Goal: Transaction & Acquisition: Subscribe to service/newsletter

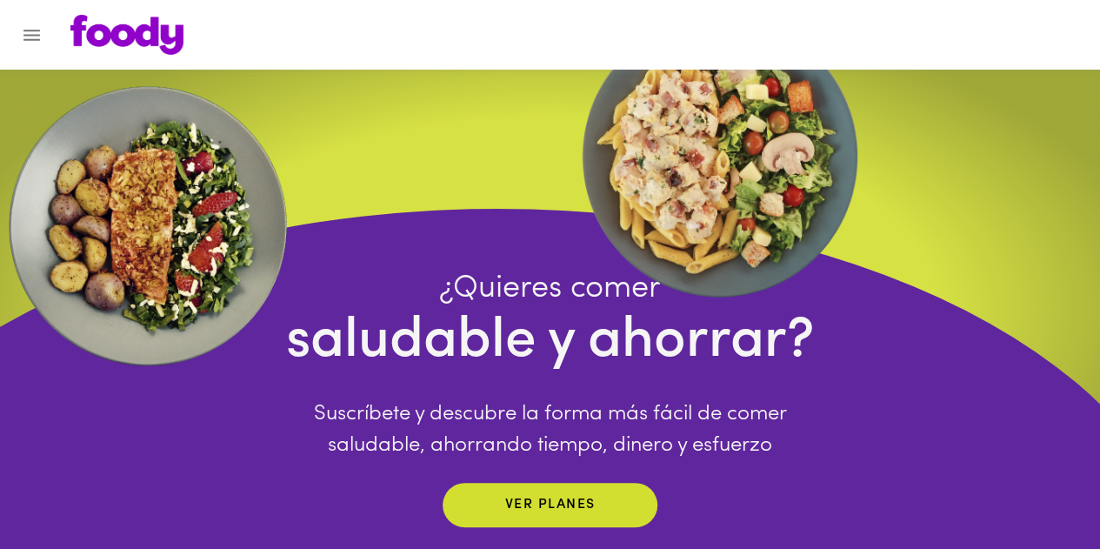
click at [87, 30] on img at bounding box center [126, 35] width 113 height 40
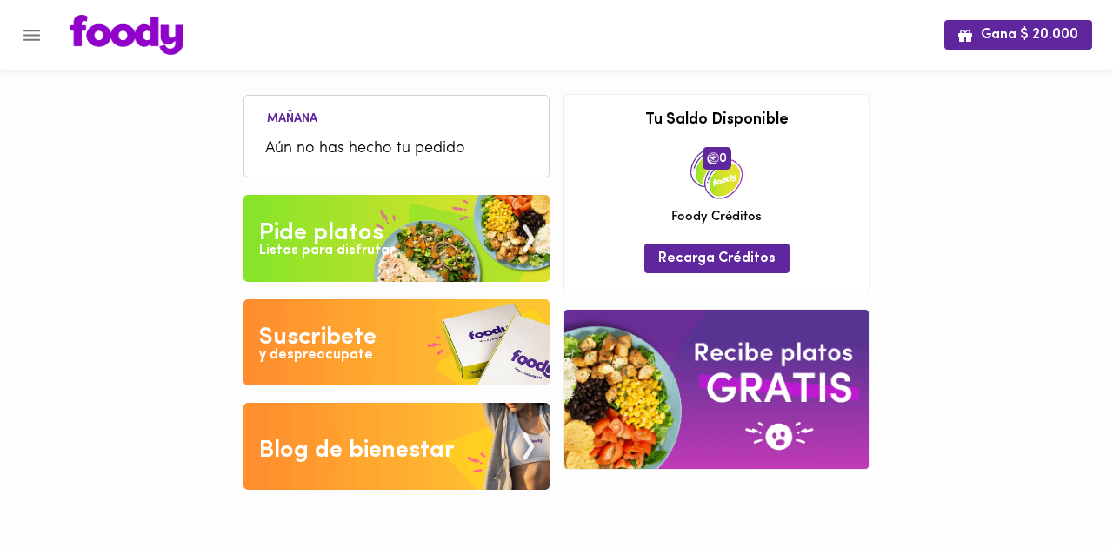
click at [384, 343] on img at bounding box center [396, 342] width 306 height 87
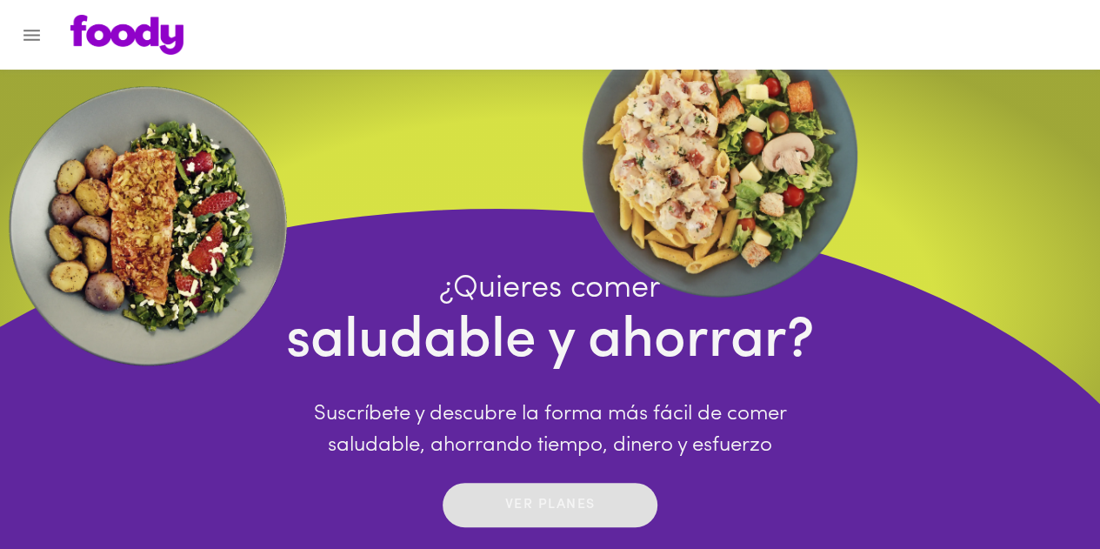
click at [535, 509] on p "Ver planes" at bounding box center [550, 505] width 90 height 20
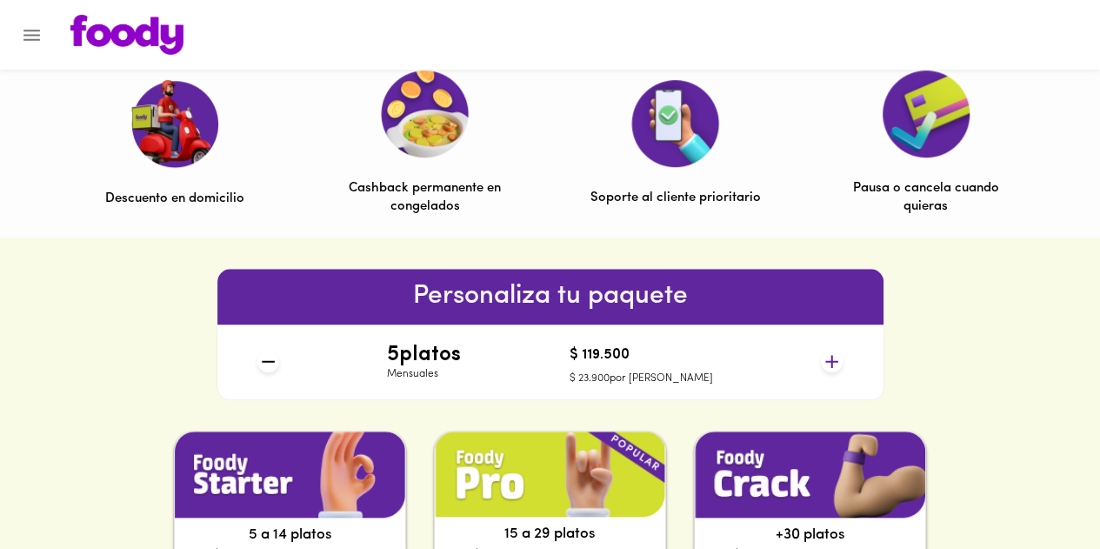
scroll to position [608, 0]
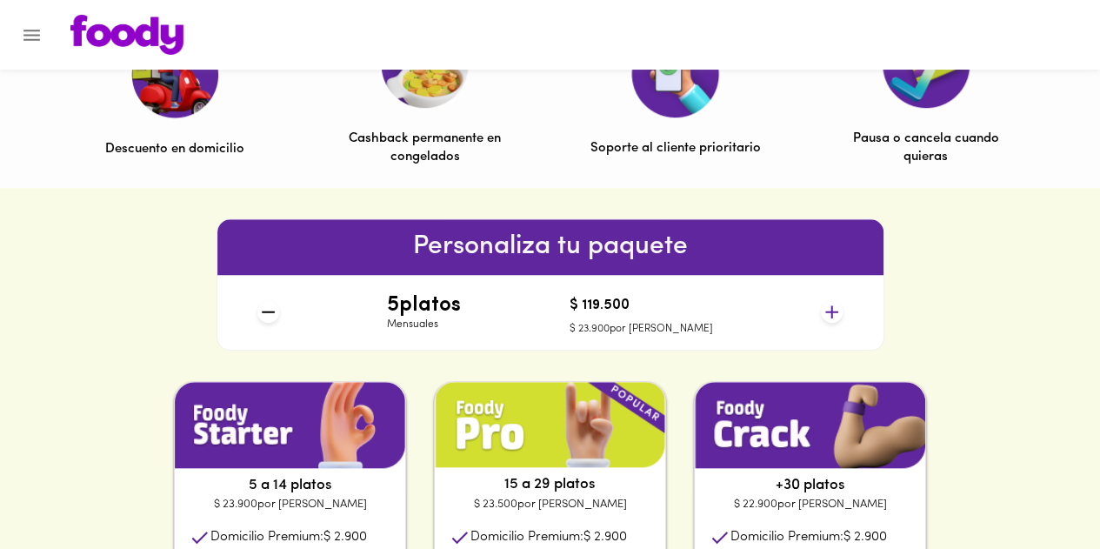
click at [828, 309] on icon at bounding box center [832, 312] width 22 height 22
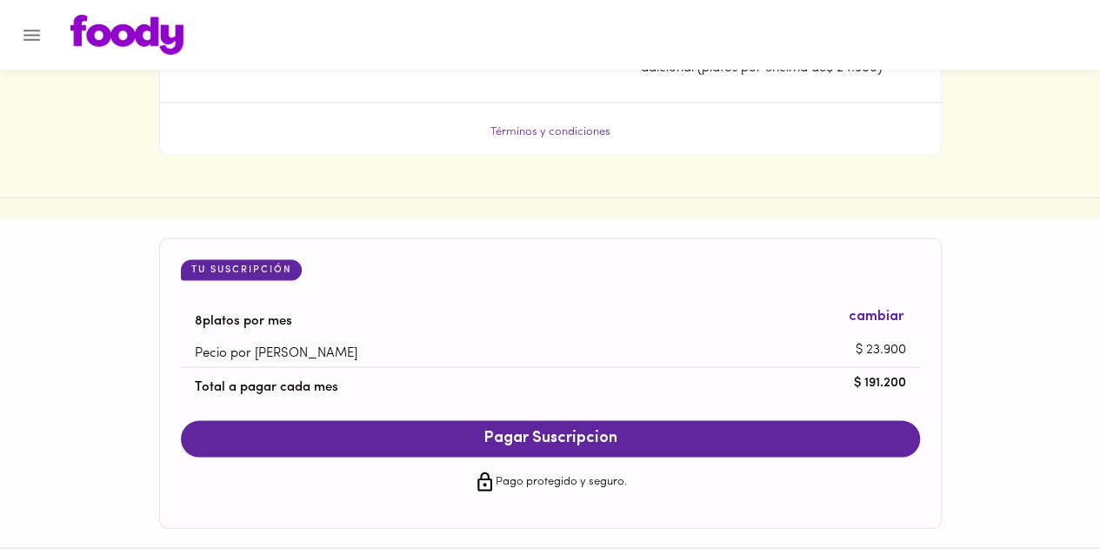
scroll to position [1652, 0]
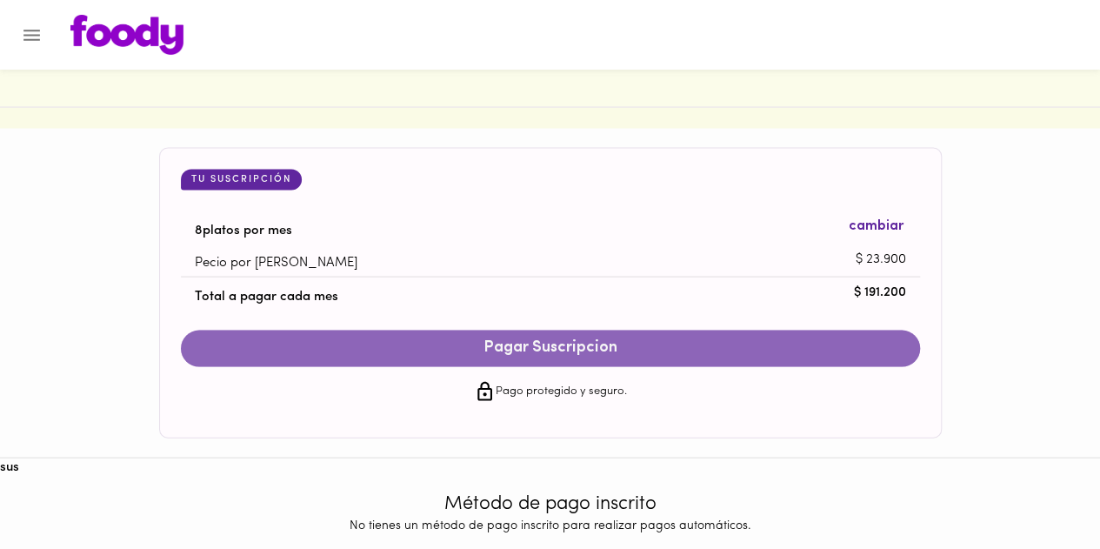
click at [432, 348] on span "Pagar Suscripcion" at bounding box center [550, 348] width 704 height 19
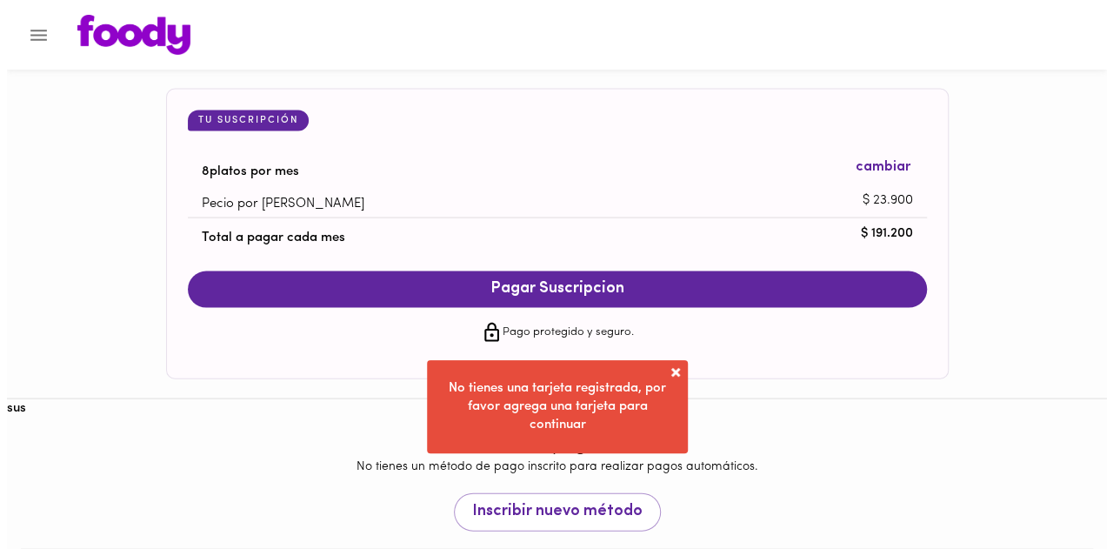
scroll to position [1742, 0]
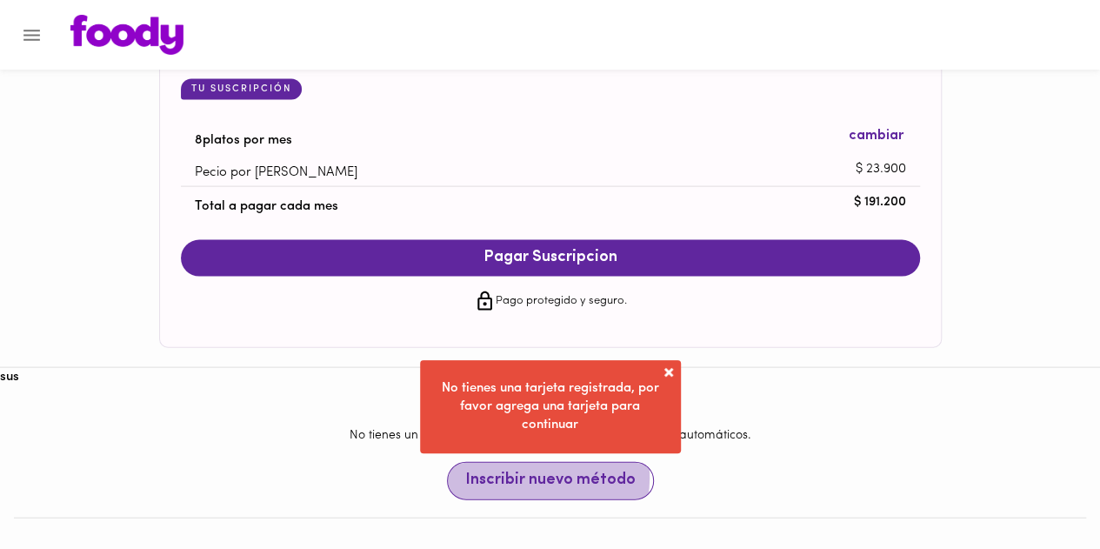
click at [544, 476] on span "Inscribir nuevo método" at bounding box center [550, 480] width 170 height 19
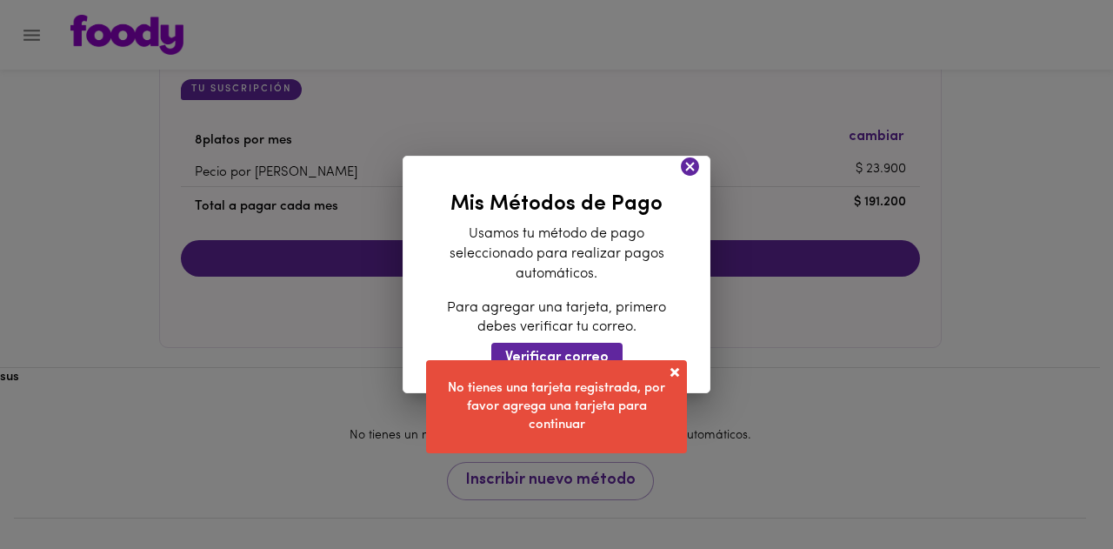
scroll to position [1697, 0]
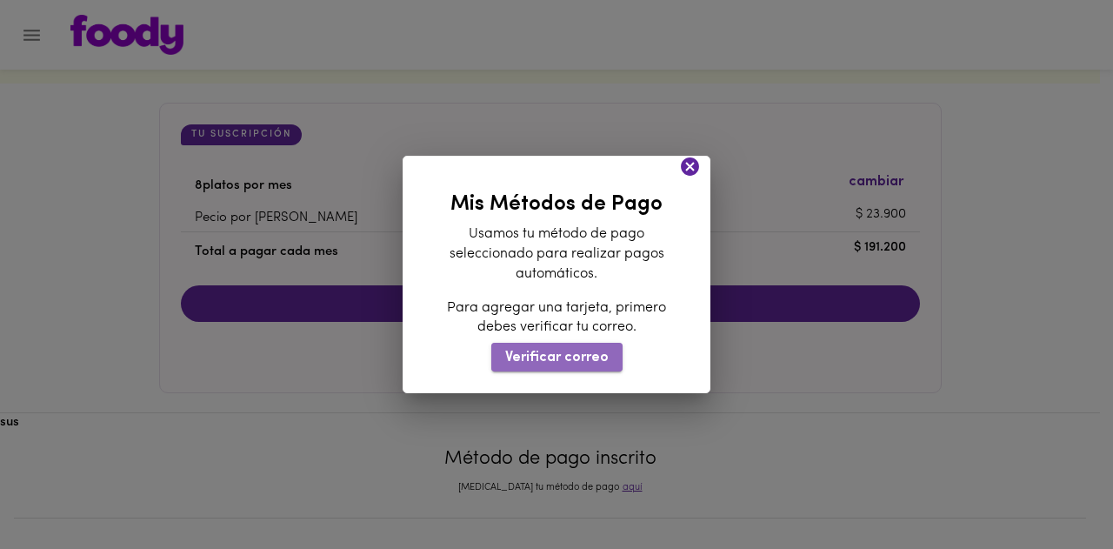
click at [574, 354] on span "Verificar correo" at bounding box center [556, 357] width 103 height 17
